Goal: Information Seeking & Learning: Check status

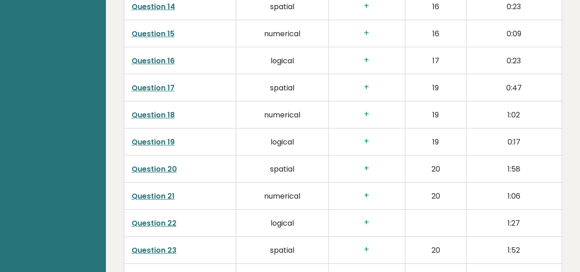
scroll to position [1988, 0]
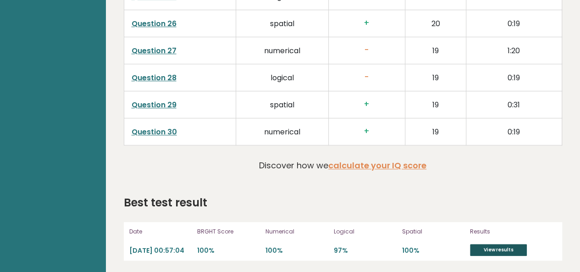
click at [489, 246] on link "View results" at bounding box center [498, 250] width 57 height 12
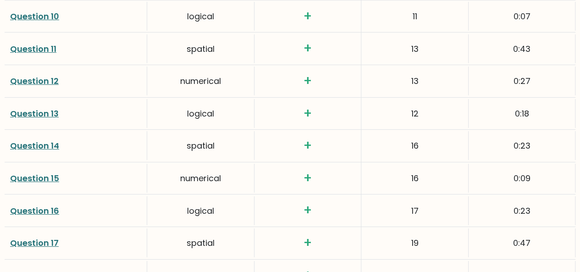
scroll to position [1499, 0]
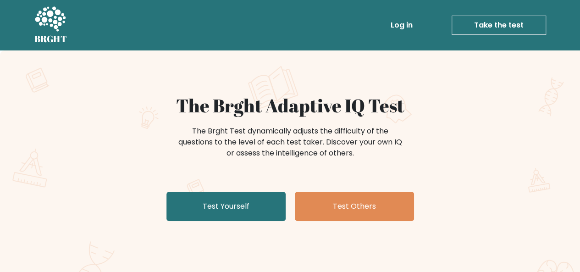
click at [405, 39] on div "BRGHT BRGHT Log in Take the test Take the test" at bounding box center [290, 25] width 522 height 43
click at [399, 17] on link "Log in" at bounding box center [401, 25] width 29 height 18
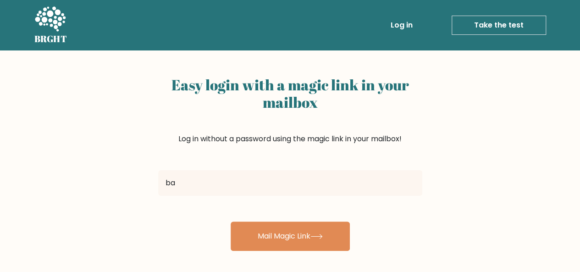
type input "[EMAIL_ADDRESS][DOMAIN_NAME]"
click at [230, 221] on button "Mail Magic Link" at bounding box center [289, 235] width 119 height 29
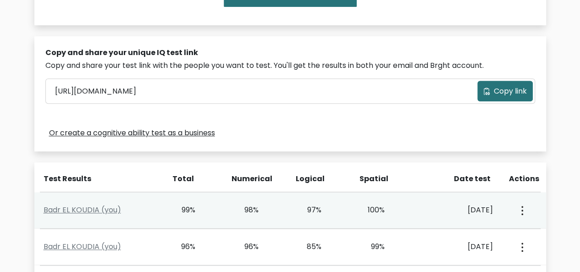
scroll to position [253, 0]
click at [74, 208] on link "Badr EL KOUDIA (you)" at bounding box center [82, 210] width 77 height 11
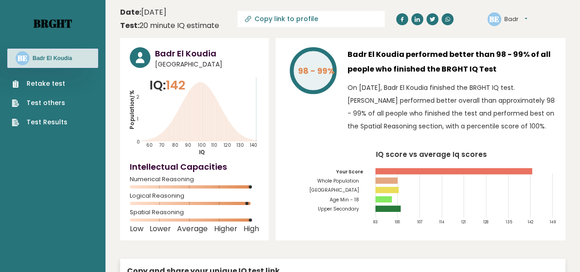
click at [60, 20] on link "Brght" at bounding box center [52, 23] width 38 height 15
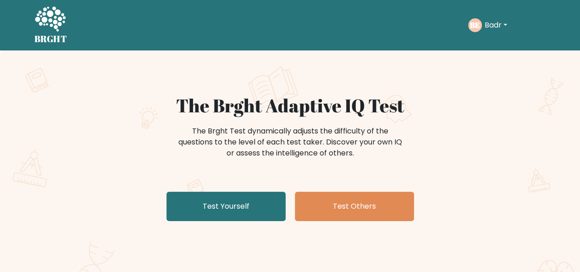
click at [489, 27] on button "Badr" at bounding box center [496, 25] width 28 height 12
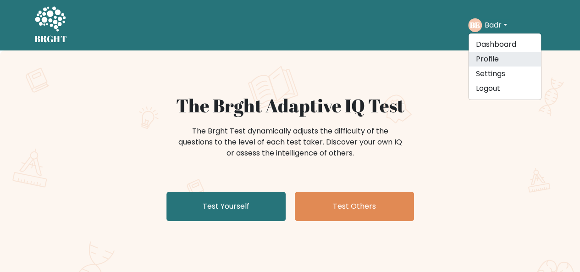
click at [497, 53] on link "Profile" at bounding box center [504, 59] width 72 height 15
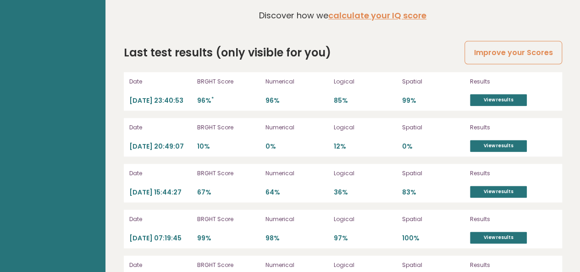
scroll to position [2260, 0]
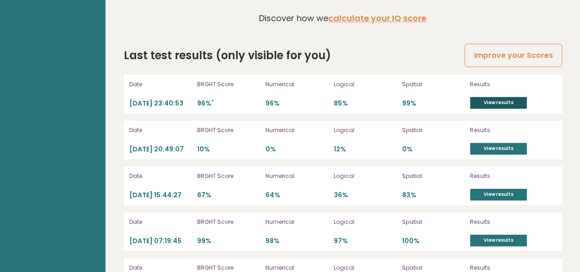
click at [495, 99] on link "View results" at bounding box center [498, 103] width 57 height 12
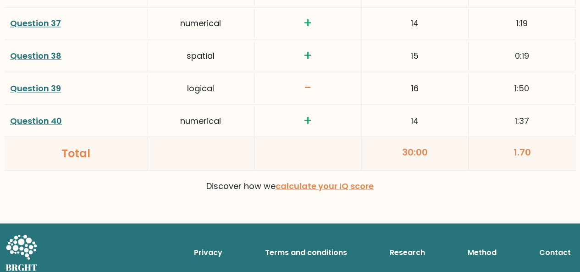
scroll to position [2417, 0]
